Goal: Check status: Check status

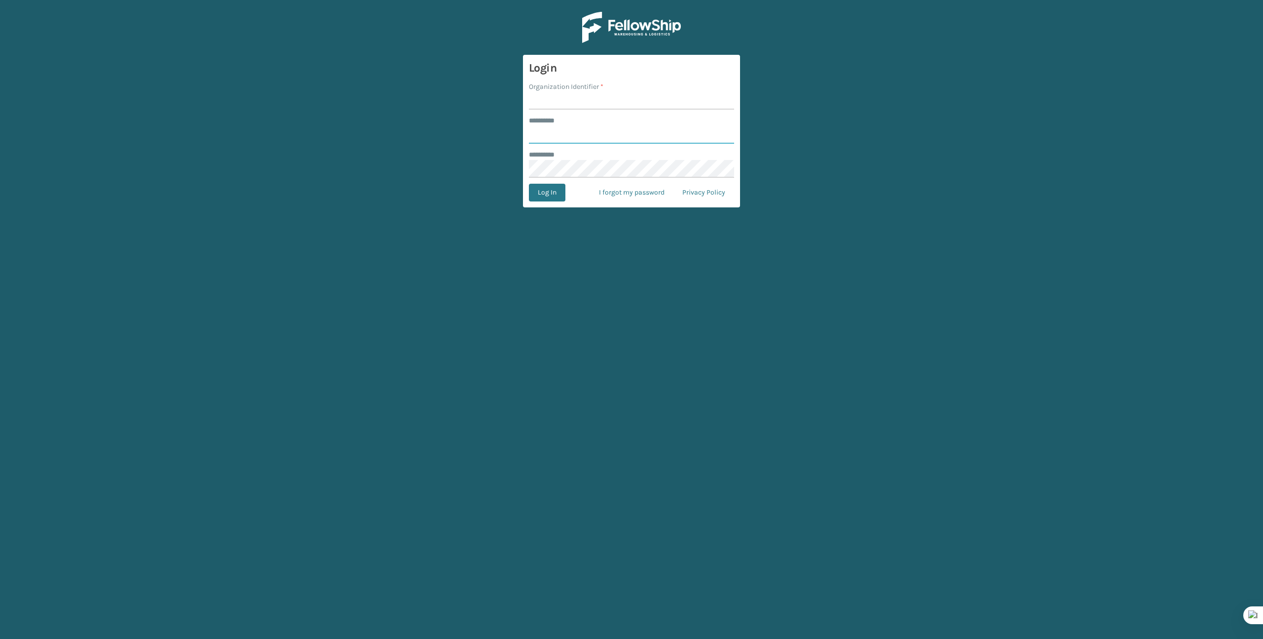
type input "*******"
click at [634, 97] on input "Organization Identifier *" at bounding box center [631, 101] width 205 height 18
type input "Brightech"
click at [532, 204] on form "Login Organization Identifier * Brightech ******** * ******* ******** * Log In …" at bounding box center [631, 131] width 217 height 152
click at [536, 197] on button "Log In" at bounding box center [547, 193] width 37 height 18
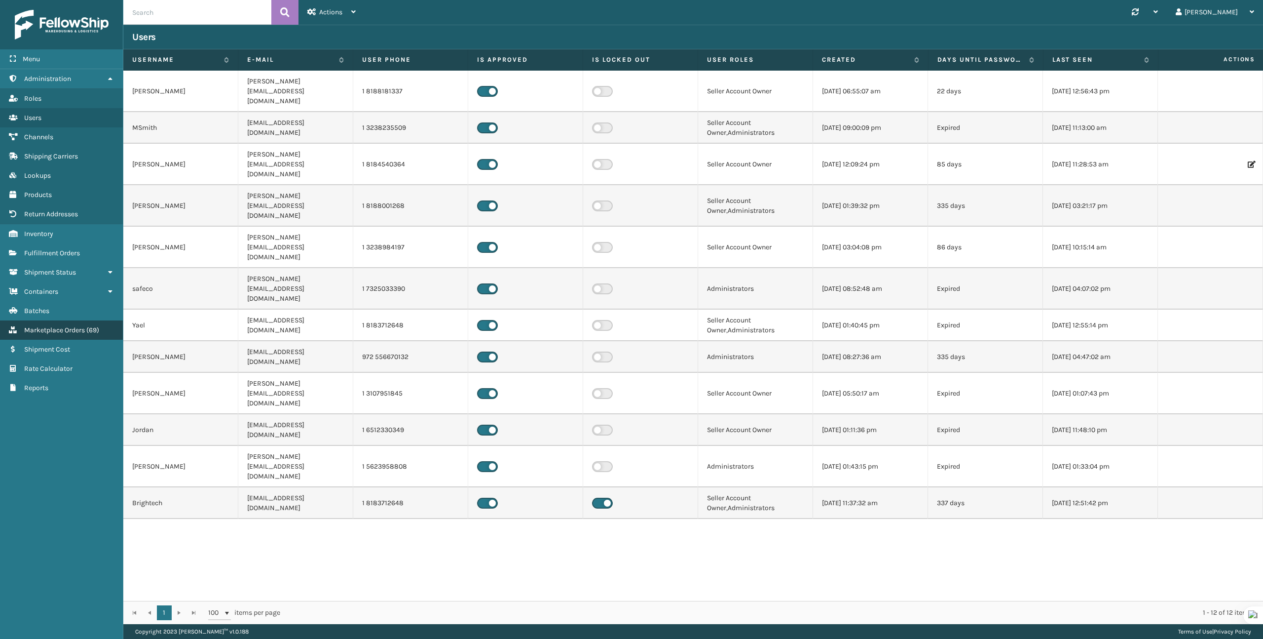
click at [57, 320] on link "Marketplace Orders ( 69 )" at bounding box center [61, 329] width 123 height 19
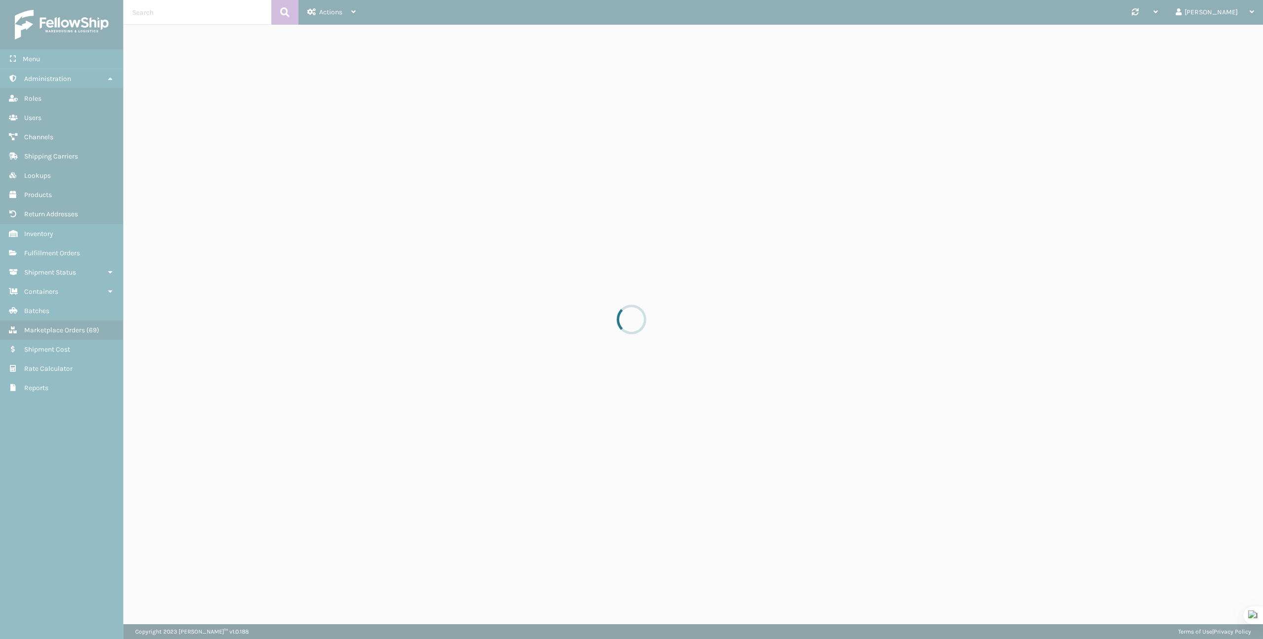
click at [174, 7] on div at bounding box center [631, 319] width 1263 height 639
click at [172, 12] on div at bounding box center [631, 319] width 1263 height 639
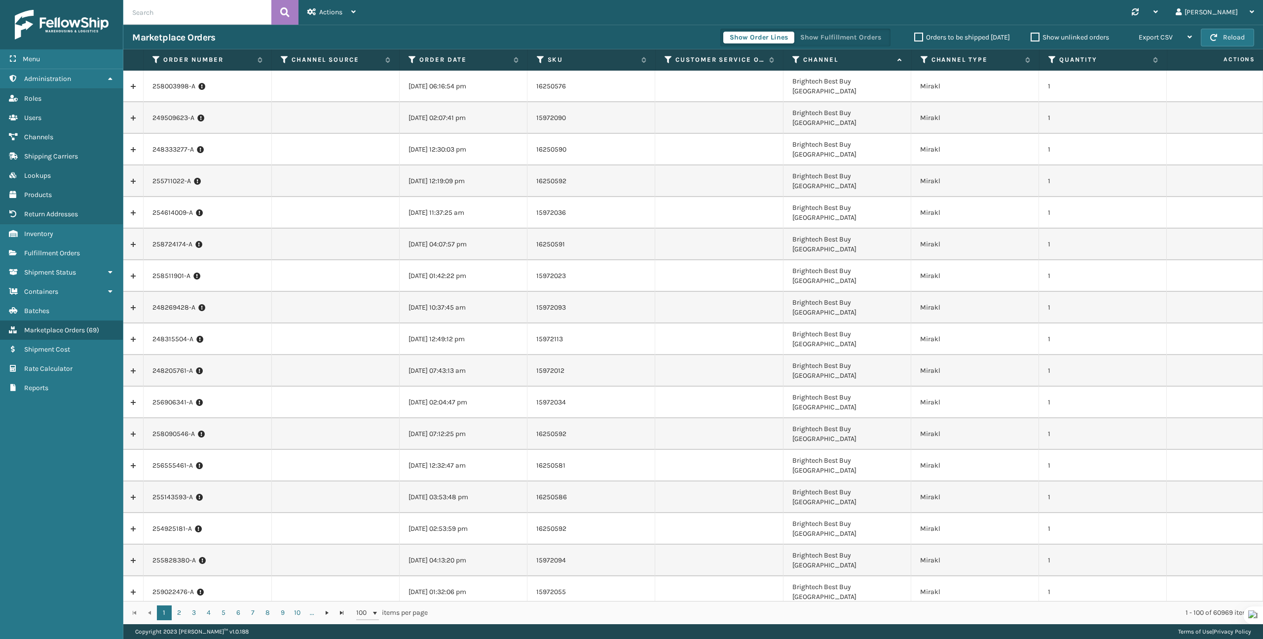
click at [172, 12] on input "text" at bounding box center [197, 12] width 148 height 25
paste input "6656544613_1-A"
type input "6656544613_1-A"
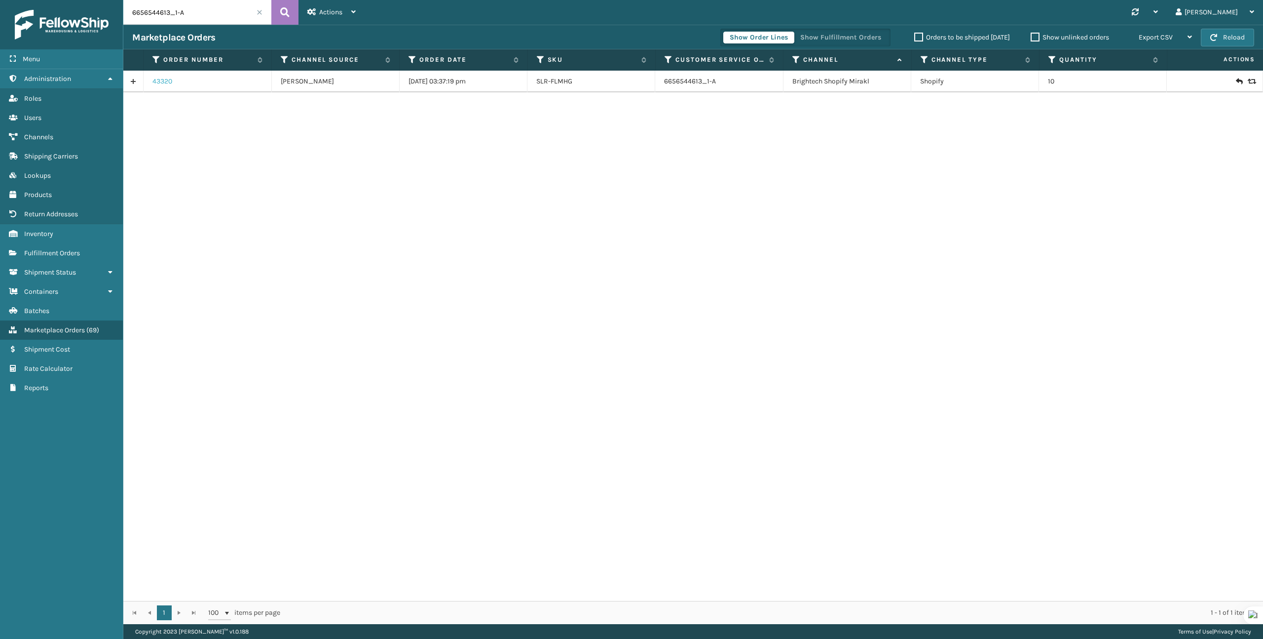
click at [159, 83] on link "43320" at bounding box center [162, 81] width 20 height 10
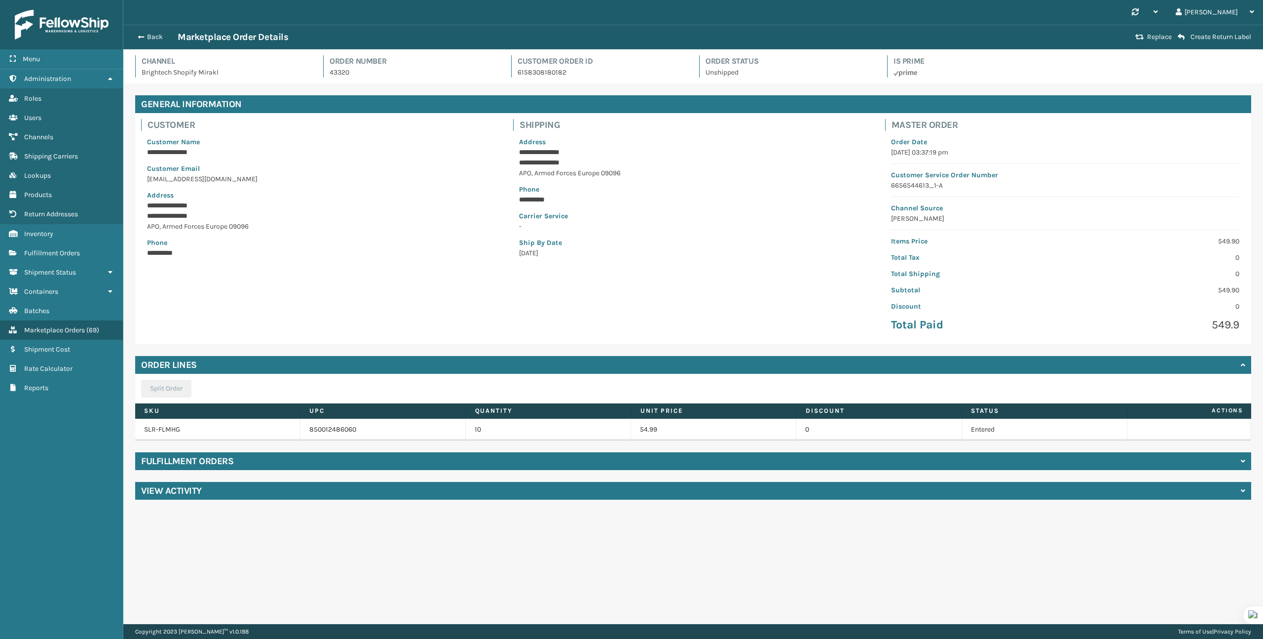
click at [281, 453] on div "Fulfillment Orders" at bounding box center [693, 461] width 1116 height 18
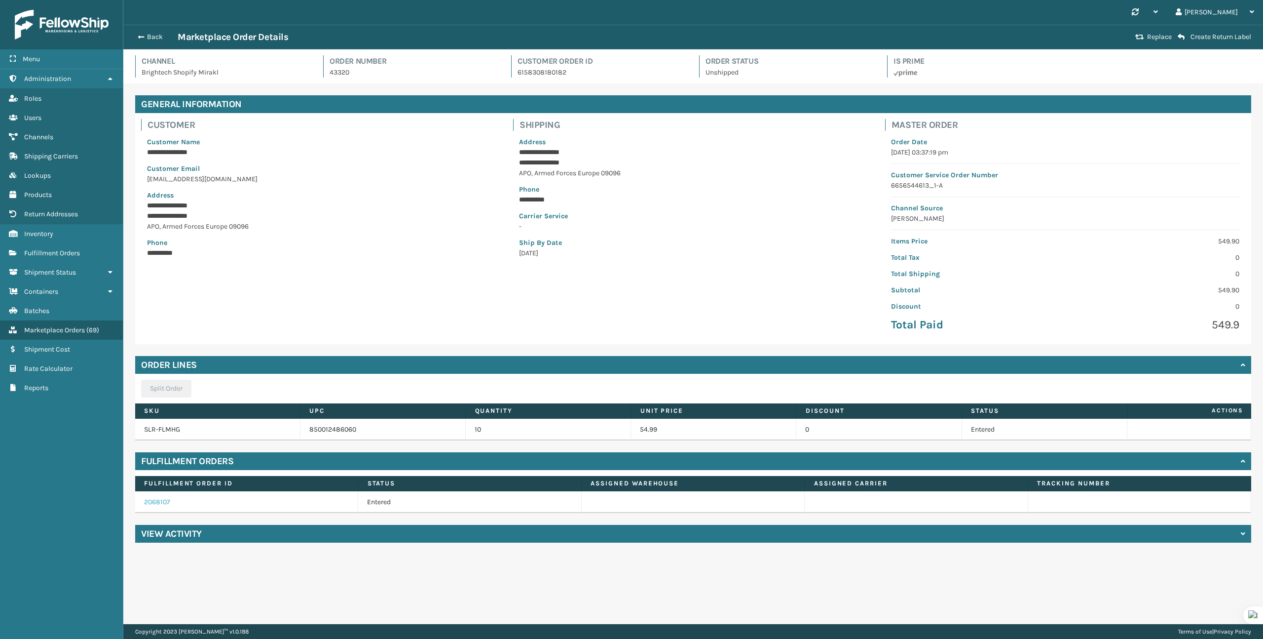
click at [155, 498] on link "2068107" at bounding box center [157, 501] width 26 height 8
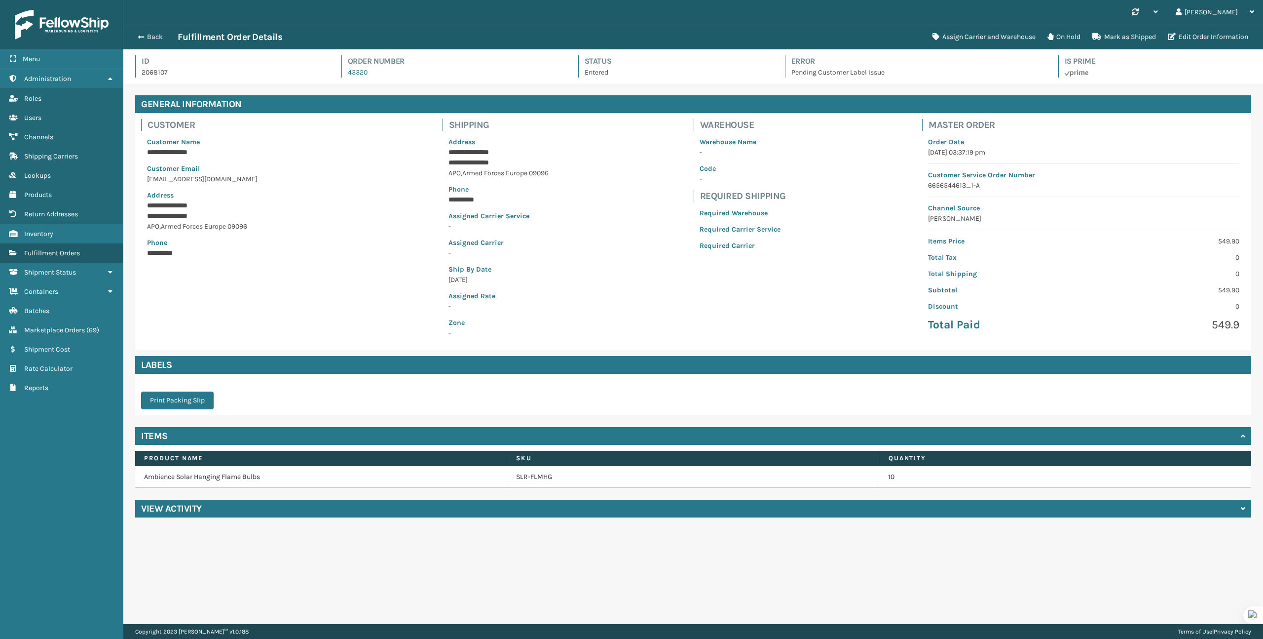
scroll to position [24, 1140]
click at [159, 33] on button "Back" at bounding box center [154, 37] width 45 height 9
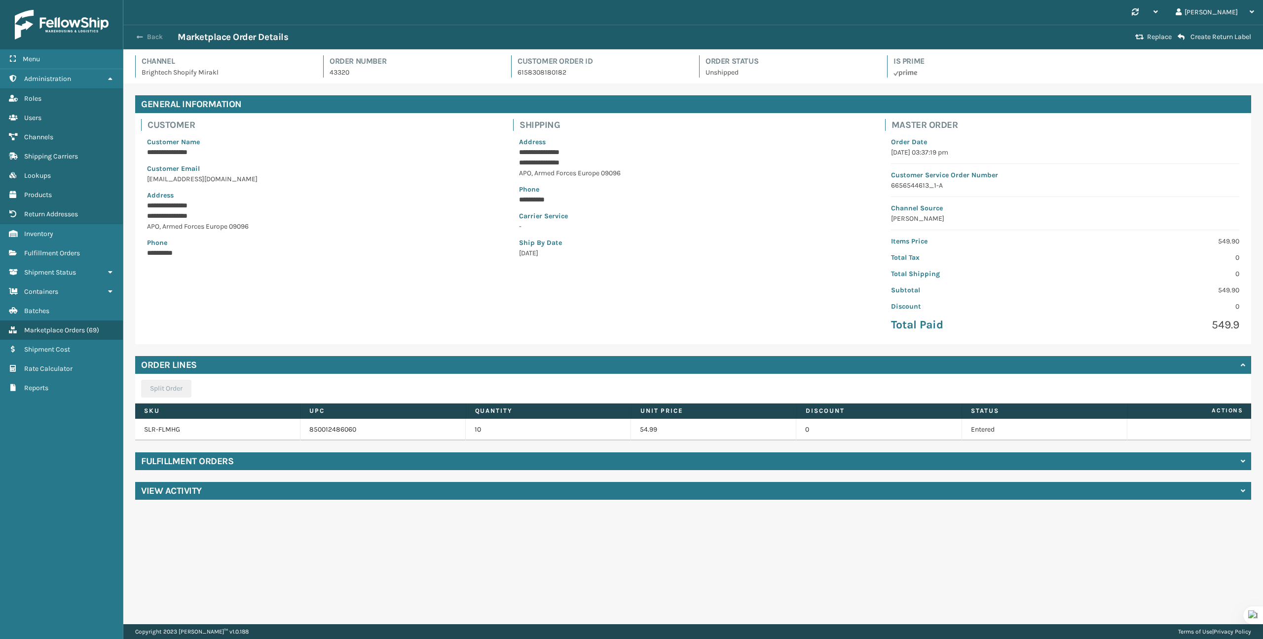
click at [145, 36] on button "Back" at bounding box center [154, 37] width 45 height 9
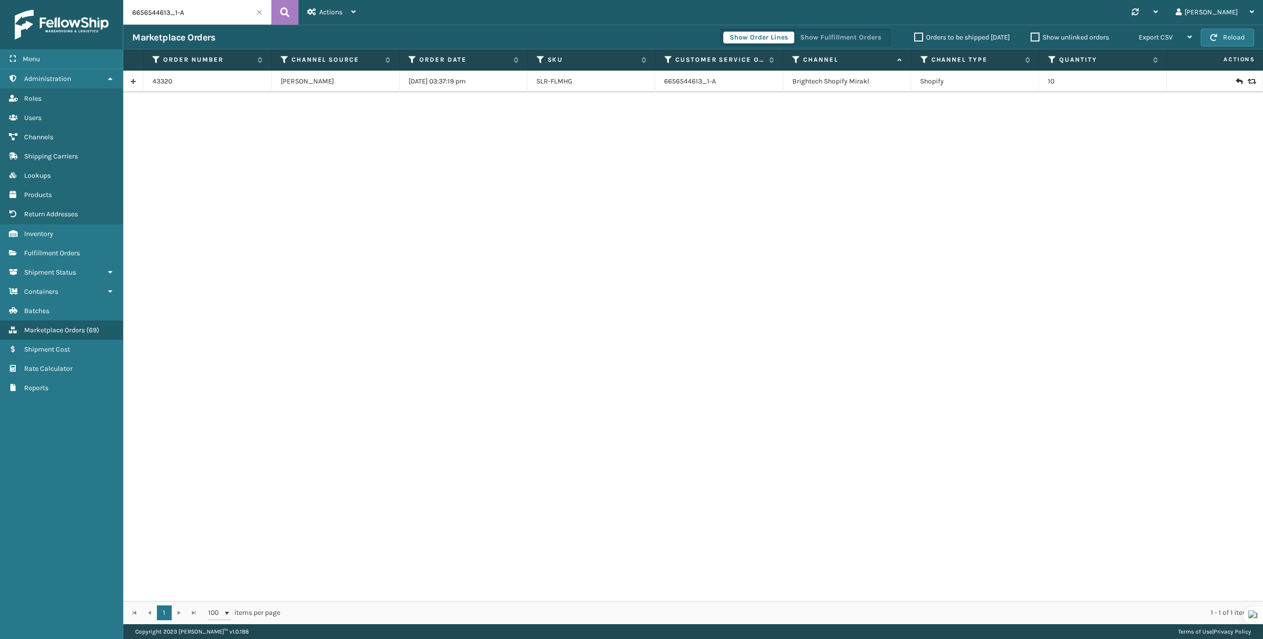
click at [193, 16] on input "6656544613_1-A" at bounding box center [197, 12] width 148 height 25
click at [193, 15] on input "6656544613_1-A" at bounding box center [197, 12] width 148 height 25
paste input "SP-1324"
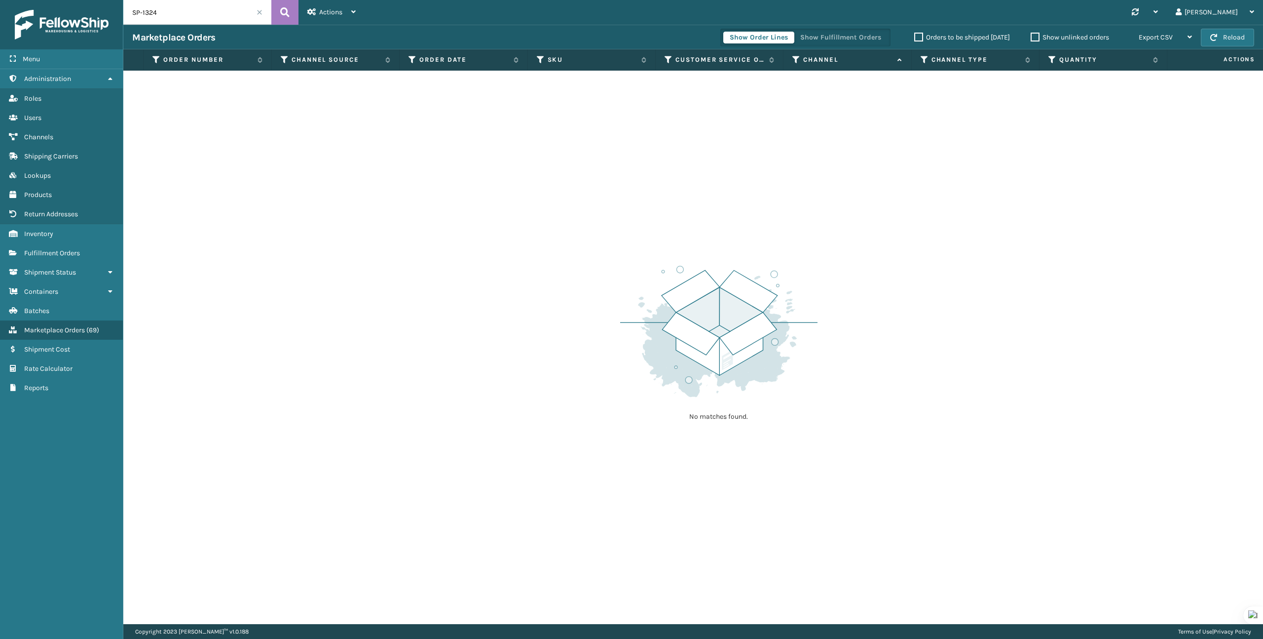
click at [222, 18] on input "SP-1324" at bounding box center [197, 12] width 148 height 25
paste input "6695165690101"
type input "6695165690101"
